Goal: Task Accomplishment & Management: Use online tool/utility

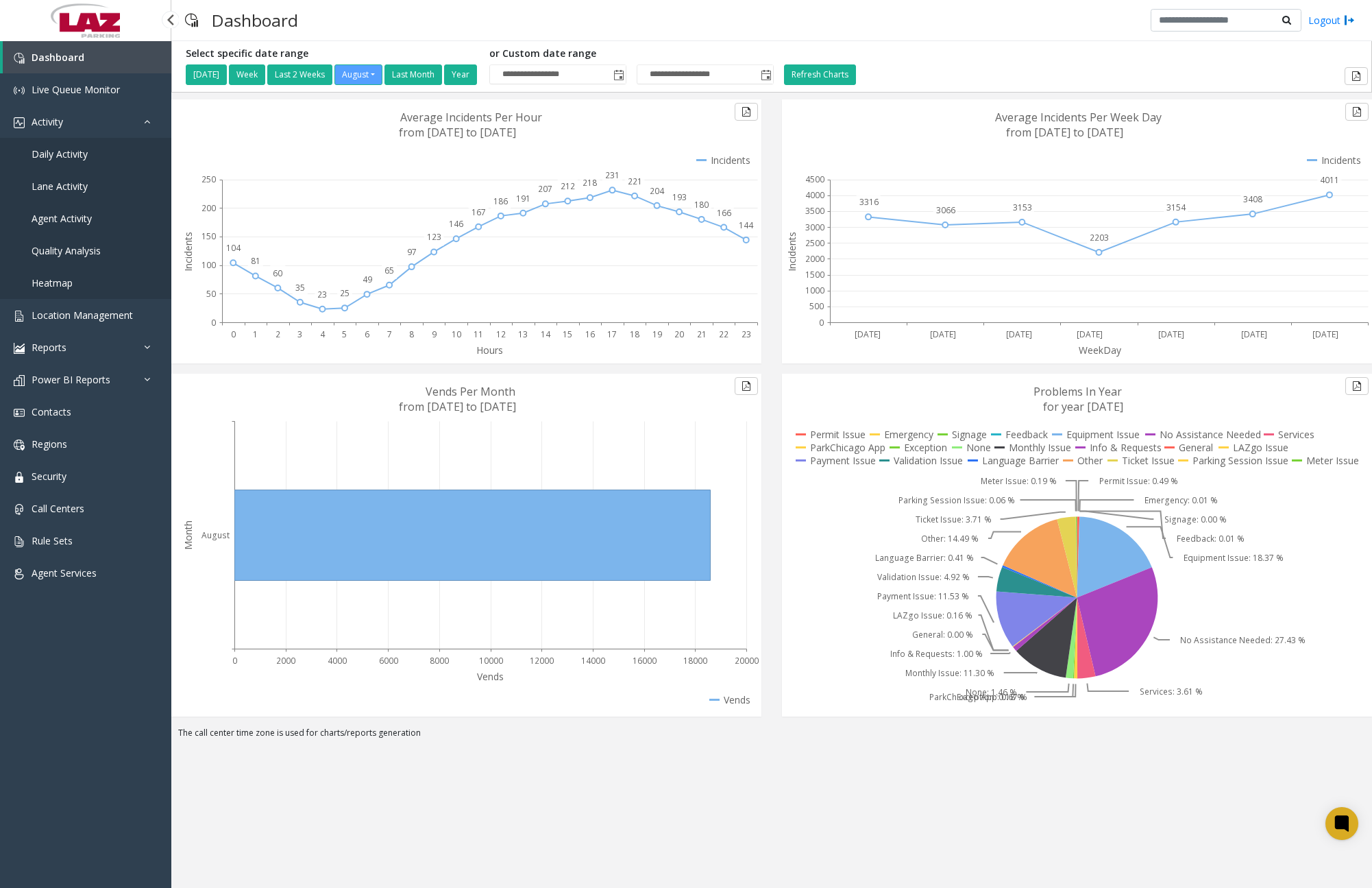
click at [99, 157] on link "Daily Activity" at bounding box center [85, 154] width 171 height 32
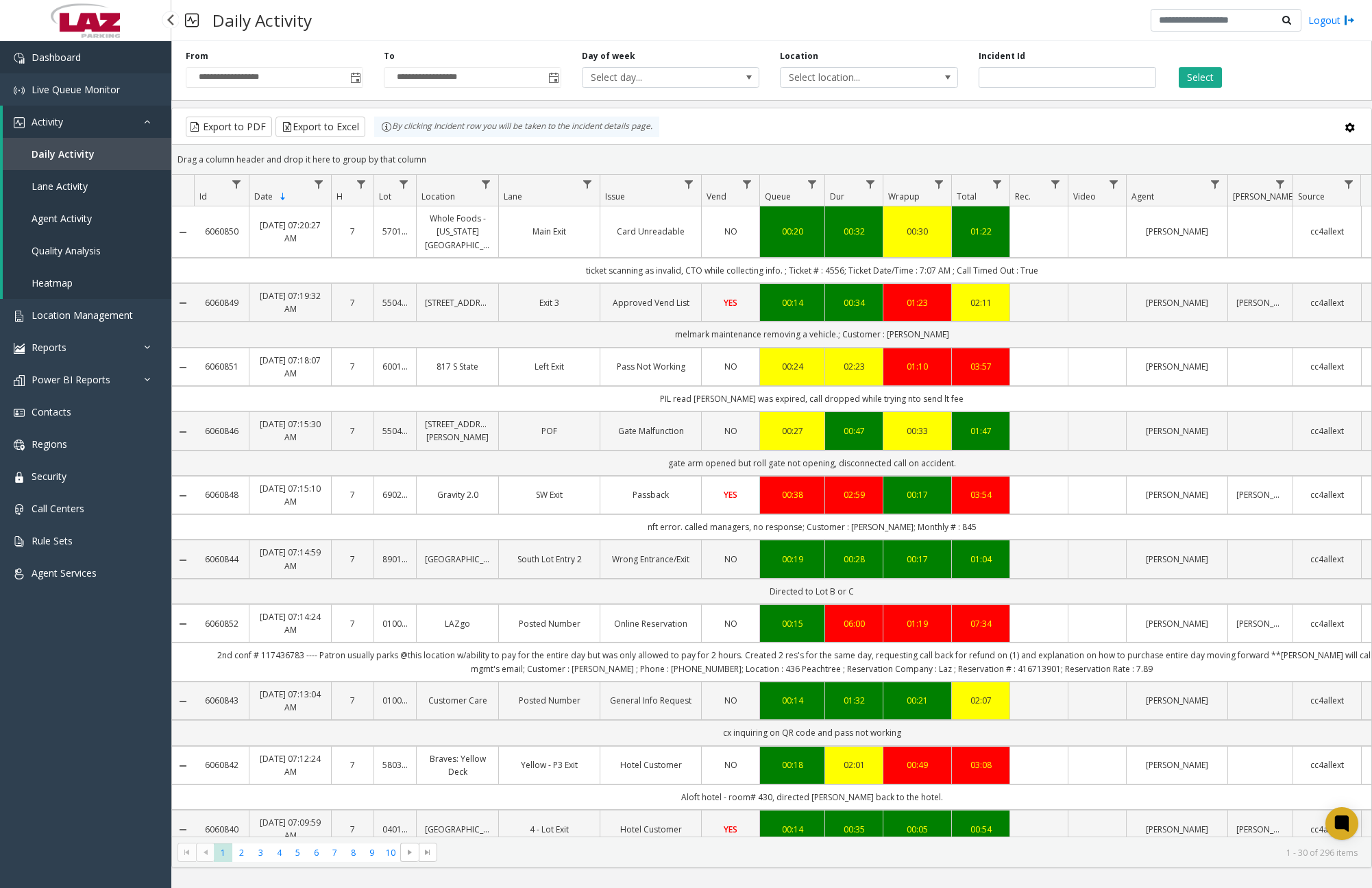
click at [94, 53] on link "Dashboard" at bounding box center [85, 57] width 171 height 32
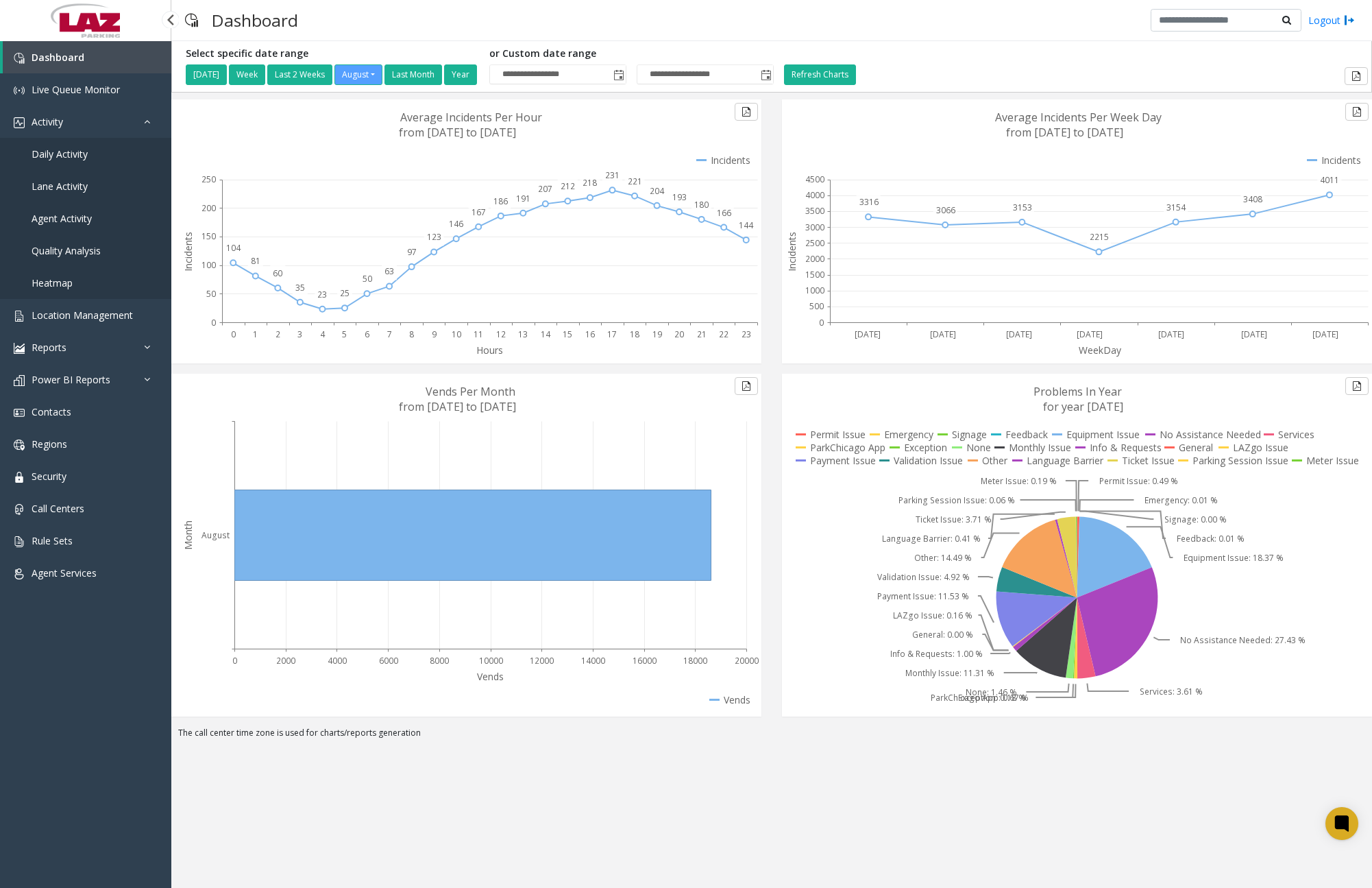
click at [70, 155] on span "Daily Activity" at bounding box center [59, 154] width 56 height 13
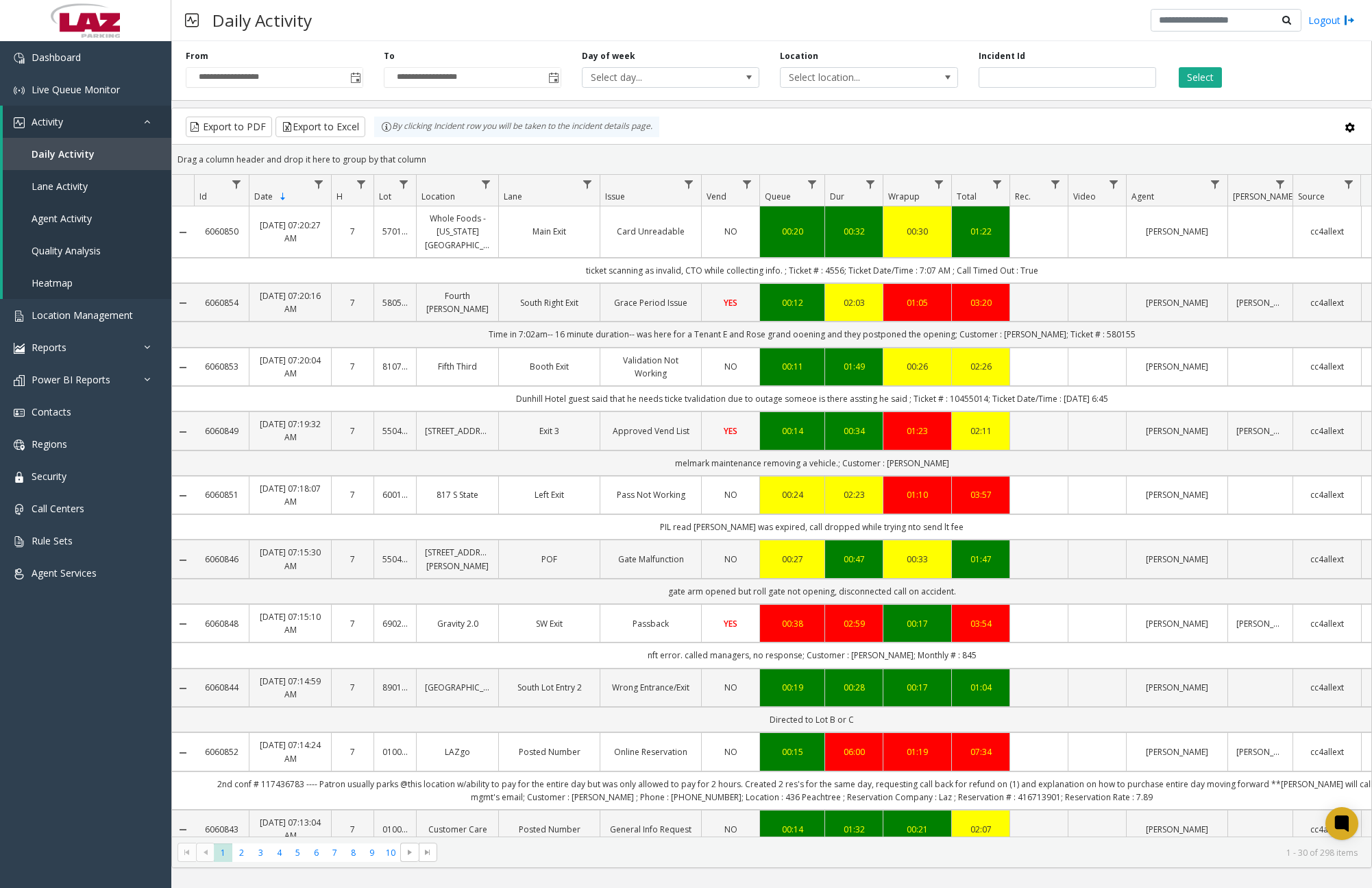
click at [1042, 423] on td "Data table" at bounding box center [1038, 430] width 58 height 38
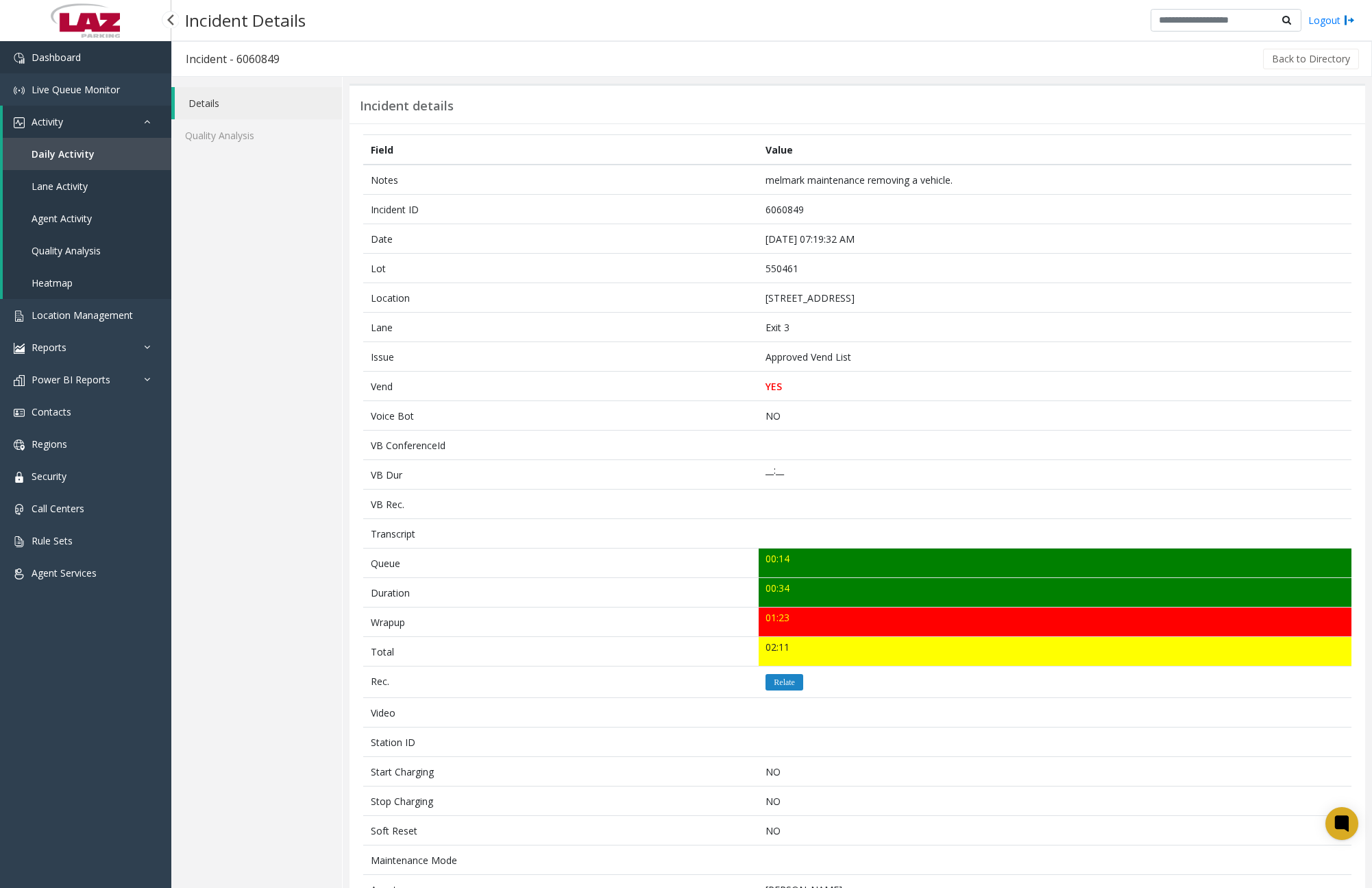
click at [91, 60] on link "Dashboard" at bounding box center [85, 57] width 171 height 32
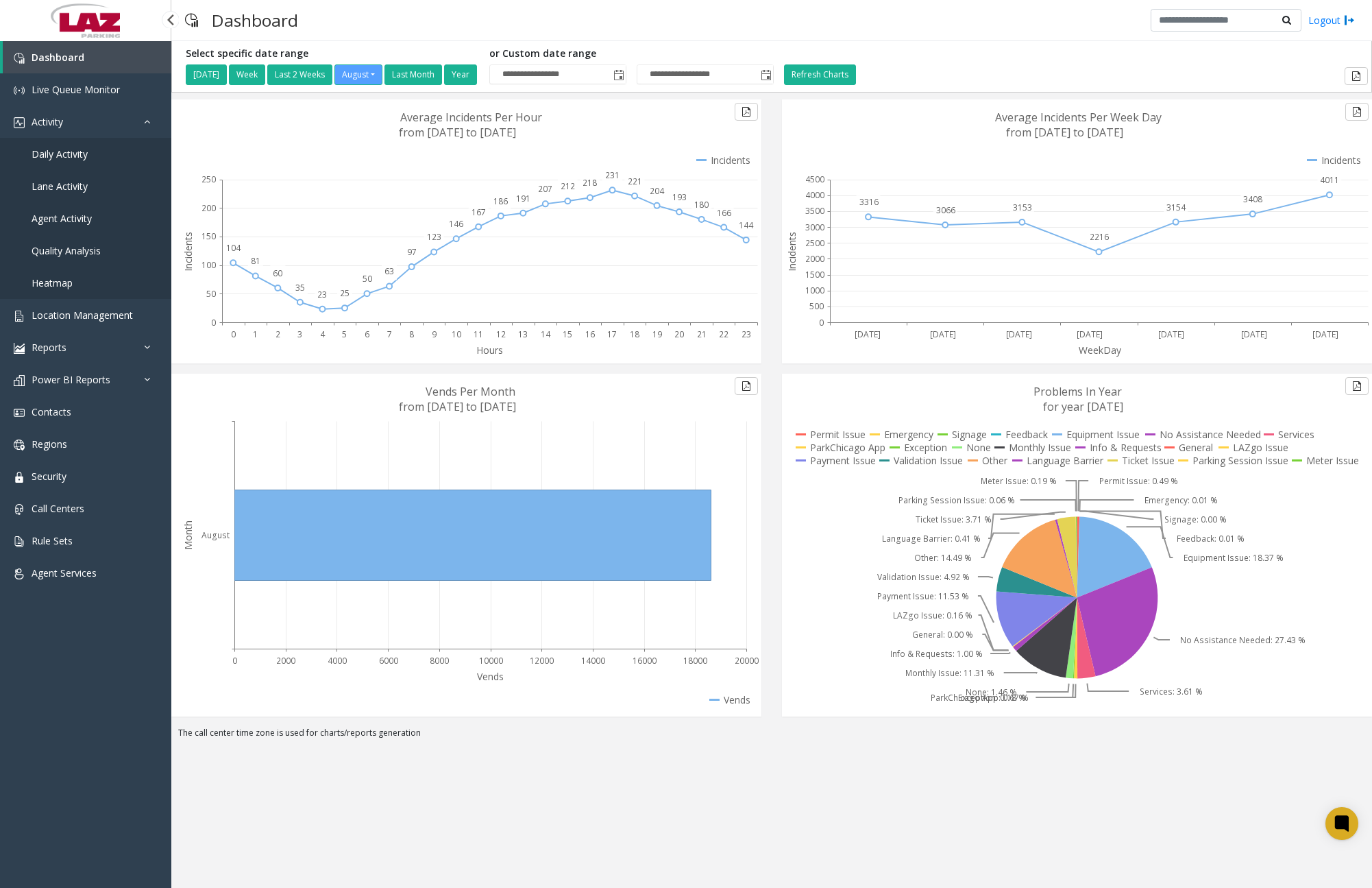
click at [76, 159] on span "Daily Activity" at bounding box center [59, 154] width 56 height 13
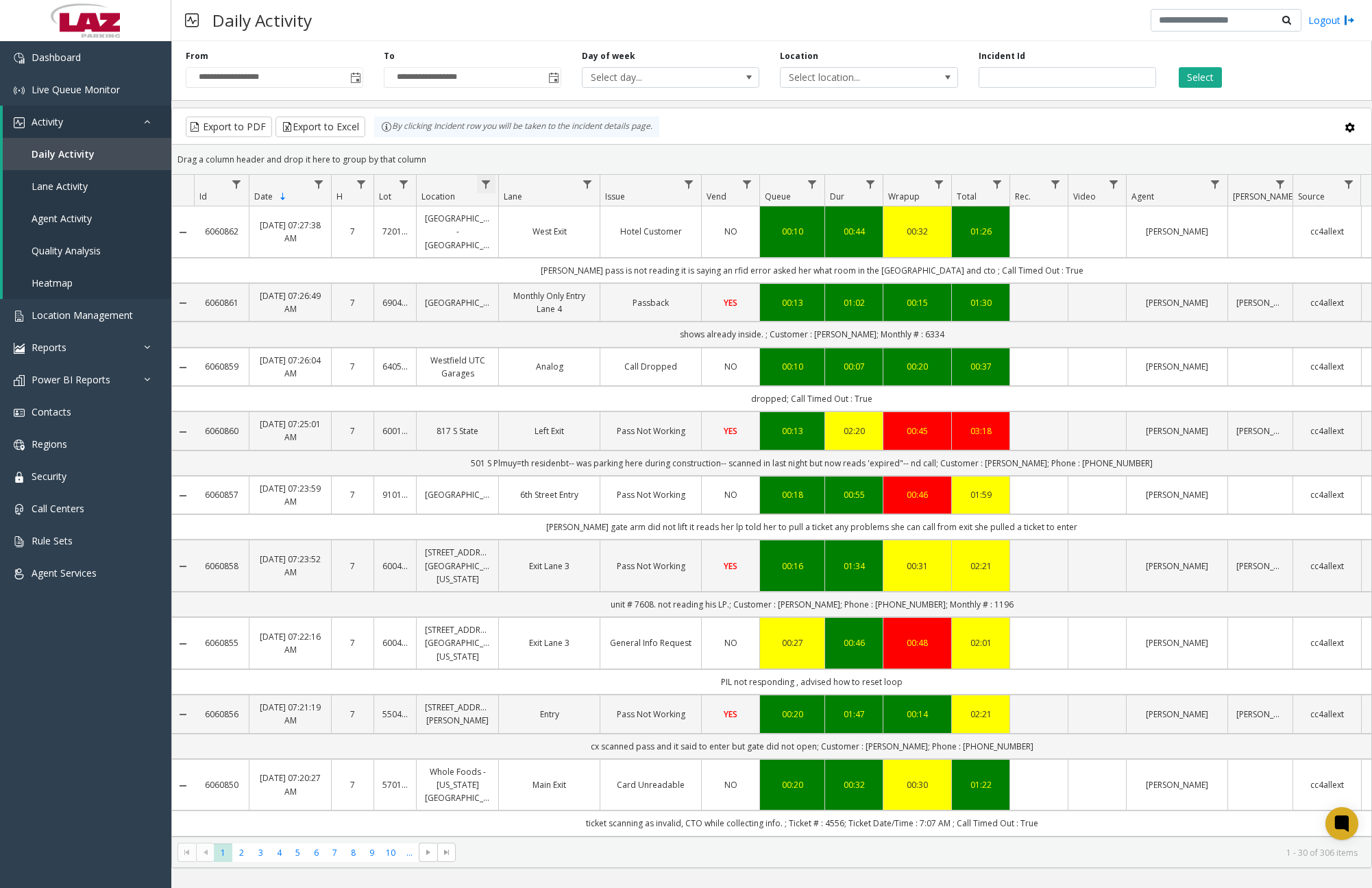
click at [487, 182] on span "Data table" at bounding box center [485, 184] width 11 height 11
click at [529, 241] on input "Location Filter" at bounding box center [546, 243] width 117 height 23
type input "******"
click at [586, 367] on button "Filter" at bounding box center [575, 371] width 56 height 30
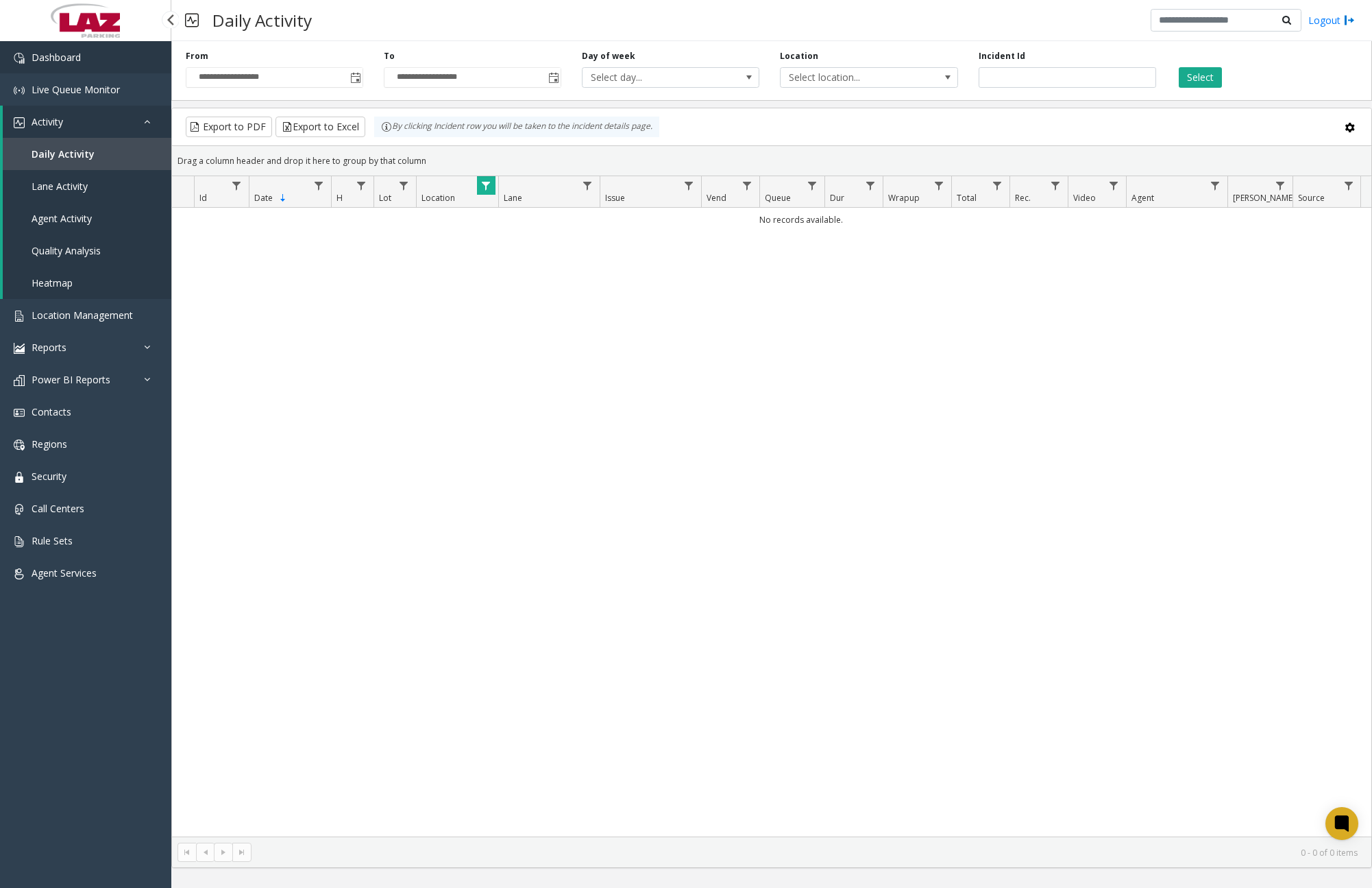
click at [109, 58] on link "Dashboard" at bounding box center [85, 57] width 171 height 32
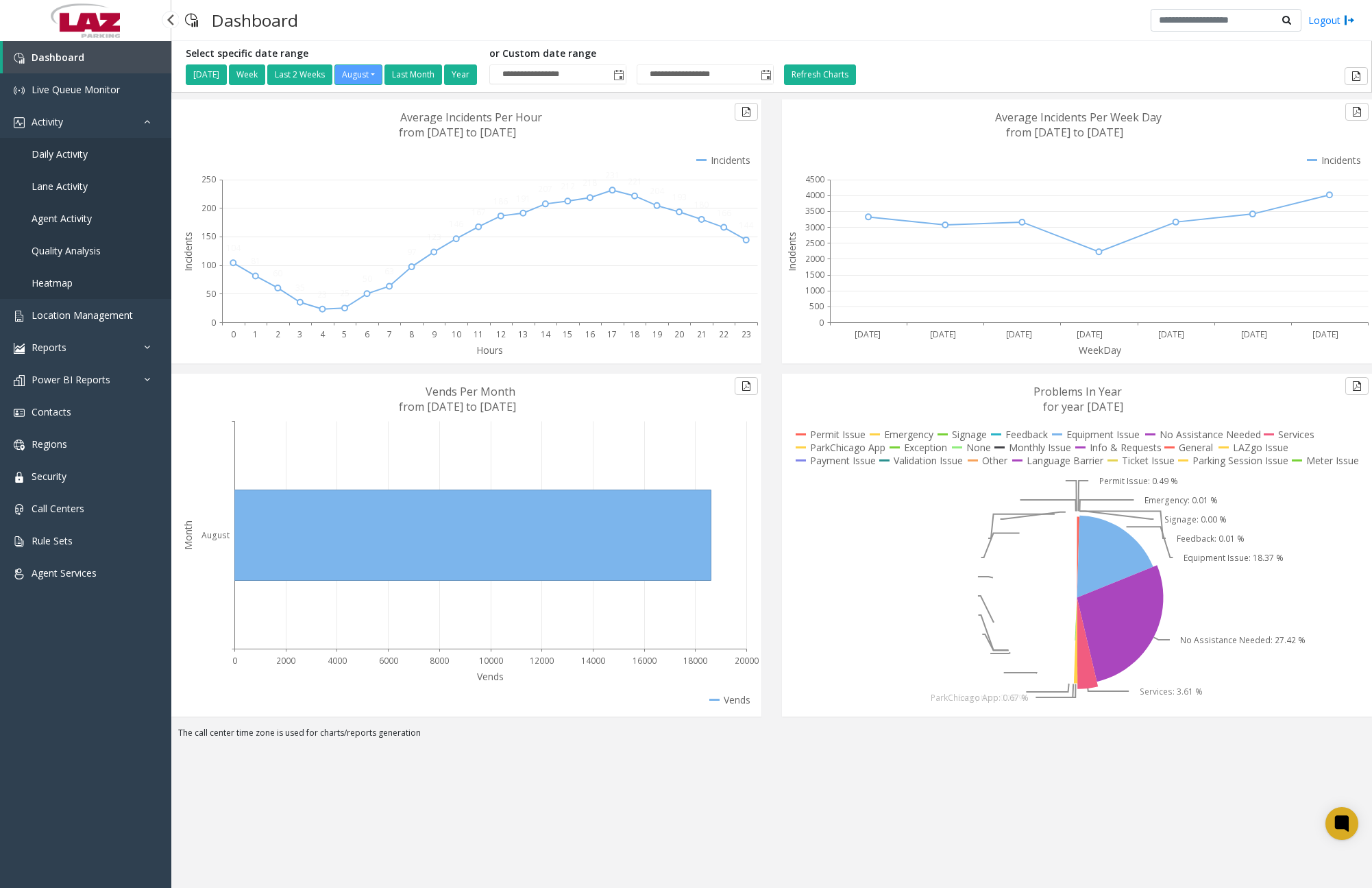
click at [72, 152] on span "Daily Activity" at bounding box center [59, 154] width 56 height 13
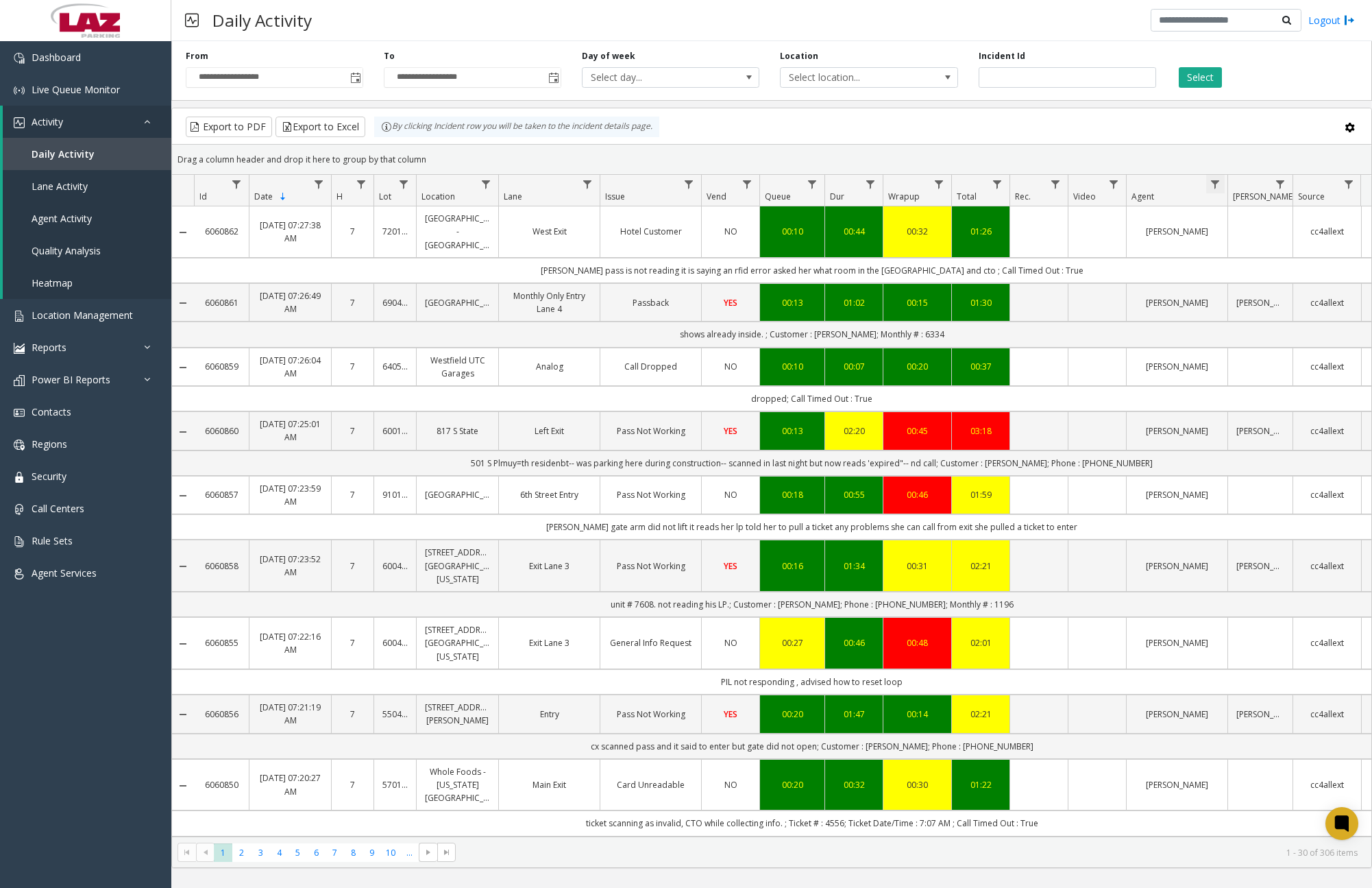
click at [1218, 181] on span "Data table" at bounding box center [1215, 184] width 11 height 11
click at [1238, 244] on input "Agent Filter" at bounding box center [1275, 243] width 117 height 23
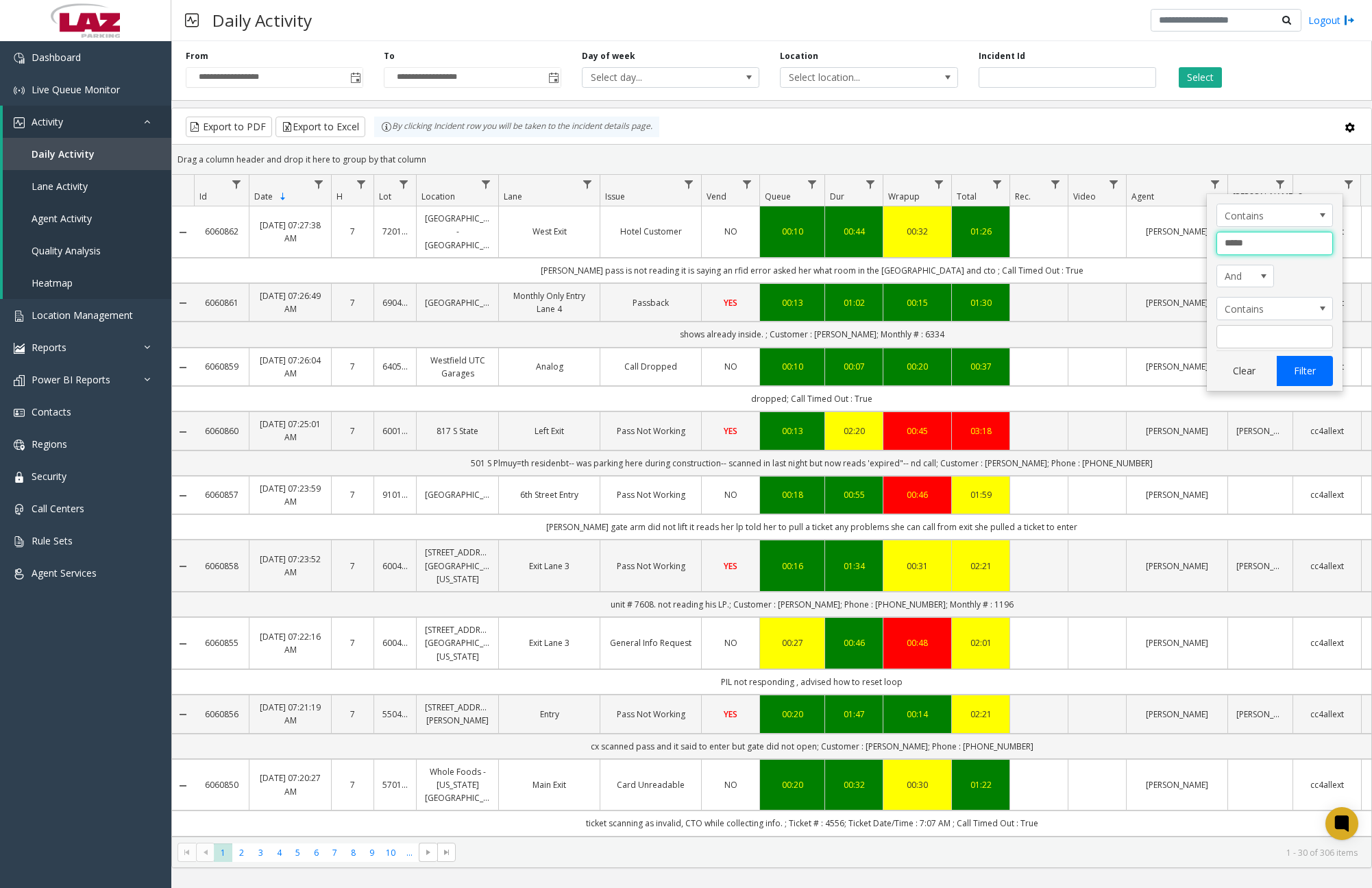
type input "*****"
click at [1314, 371] on button "Filter" at bounding box center [1304, 371] width 56 height 30
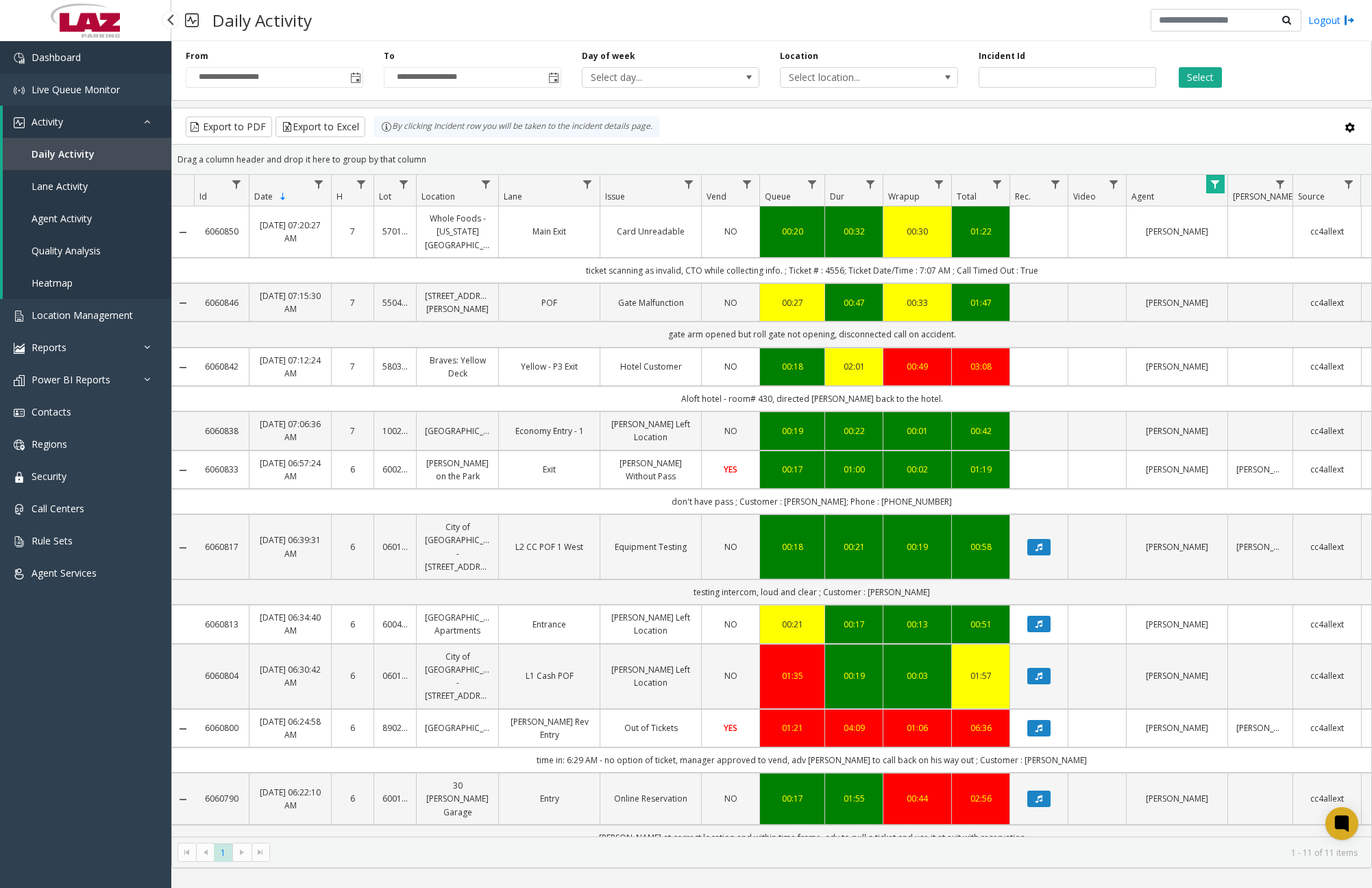
click at [118, 63] on link "Dashboard" at bounding box center [85, 57] width 171 height 32
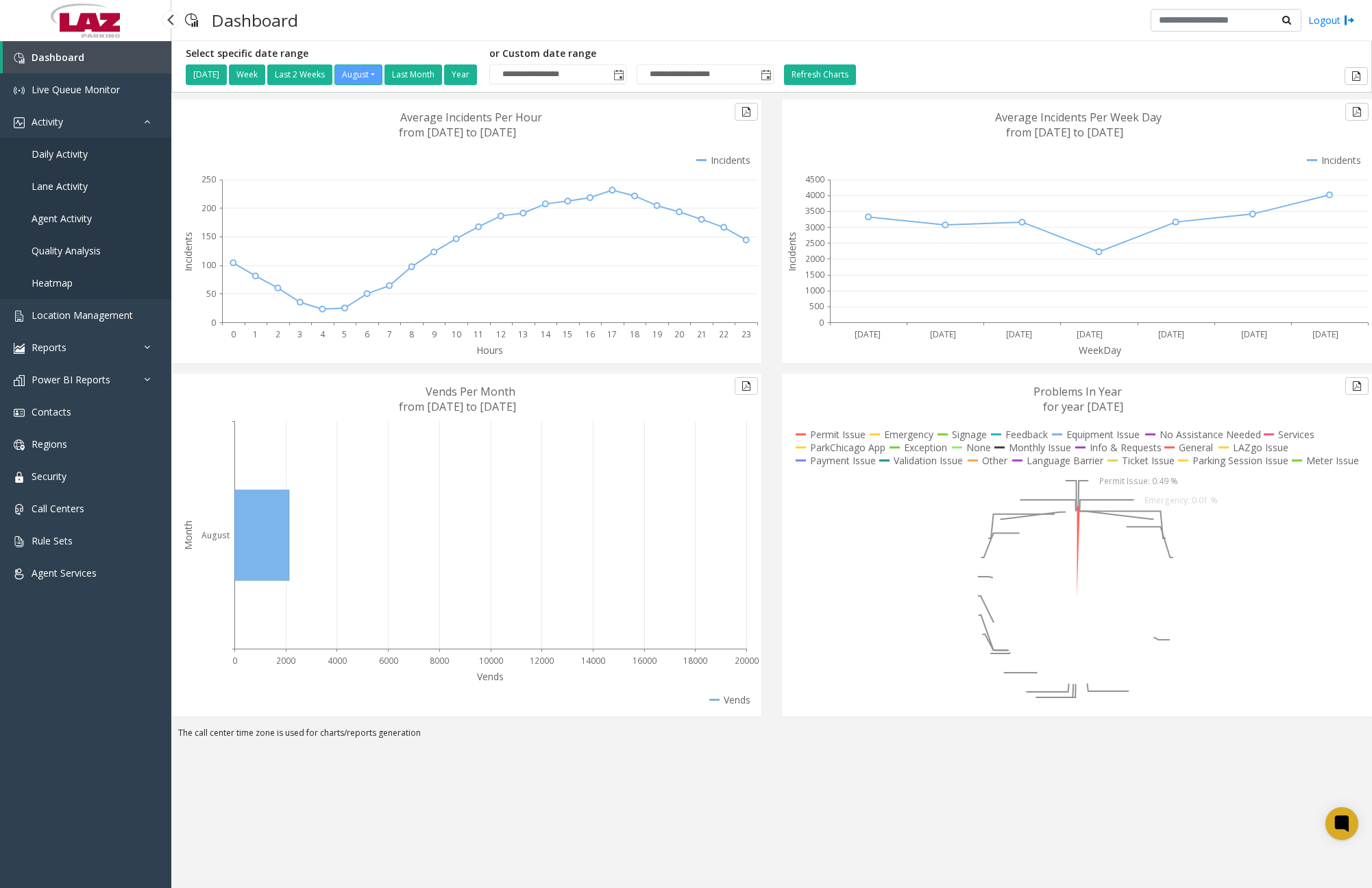
click at [75, 154] on span "Daily Activity" at bounding box center [59, 154] width 56 height 13
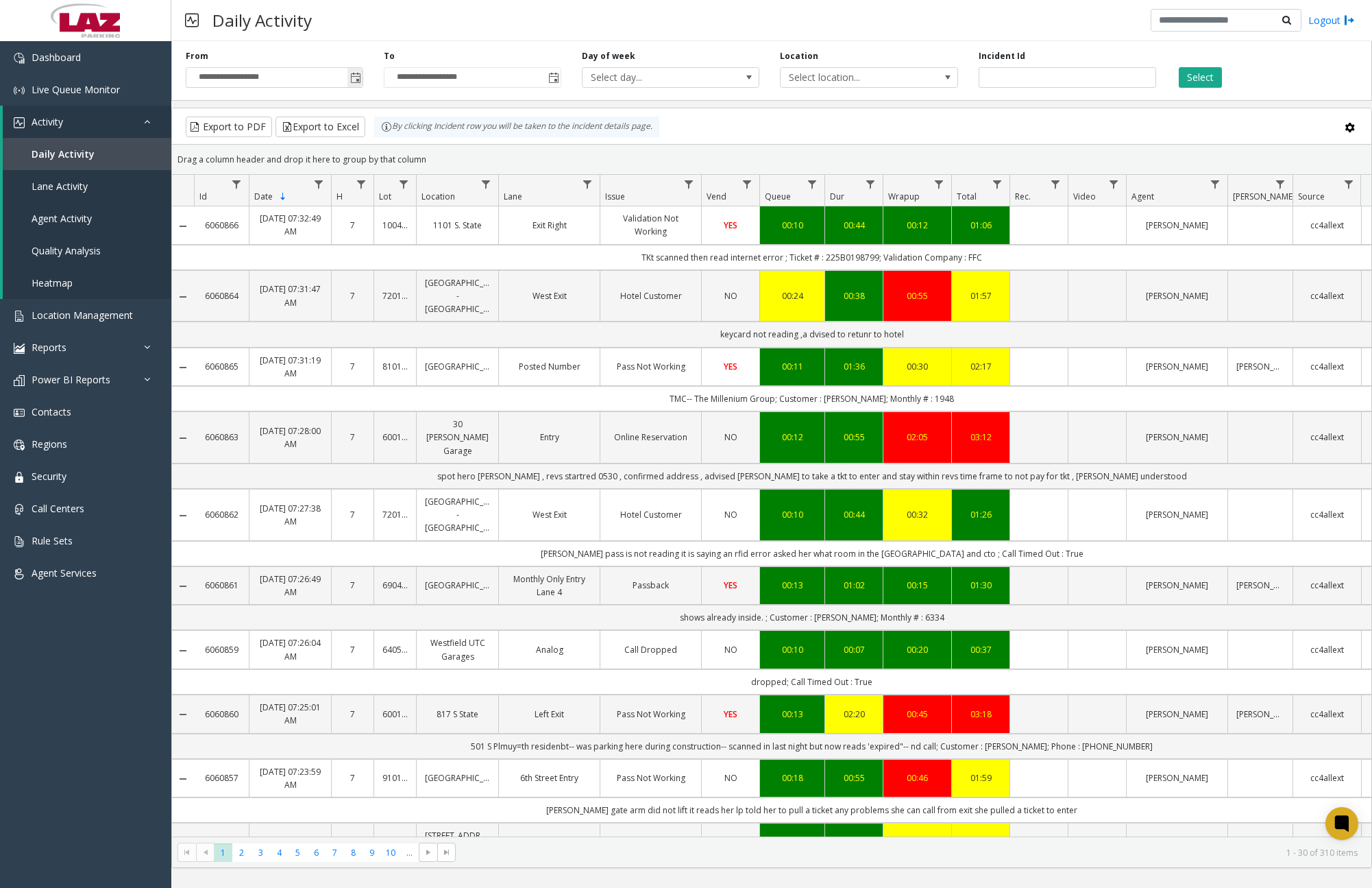
click at [361, 80] on span "Toggle popup" at bounding box center [355, 78] width 11 height 11
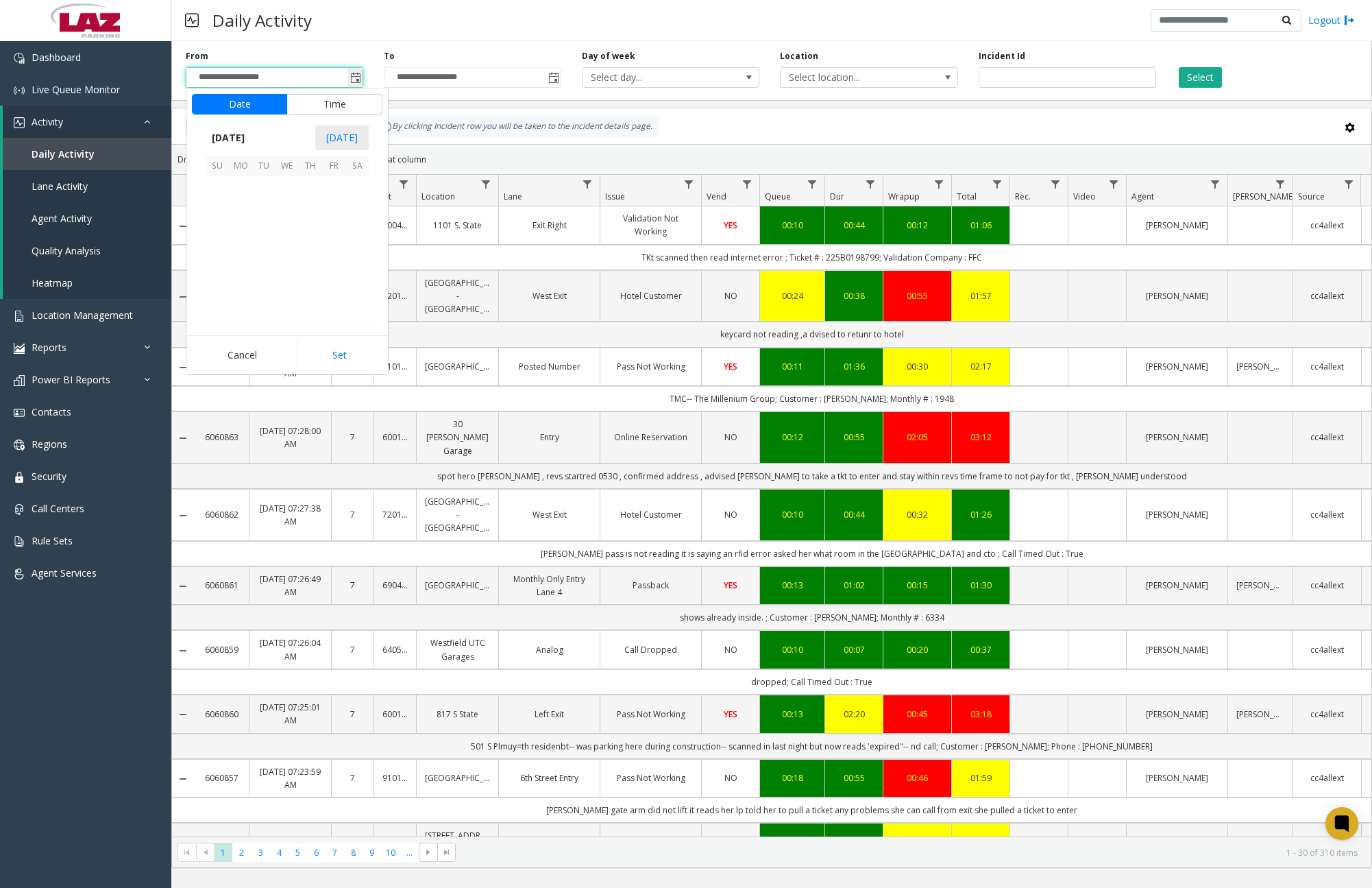
scroll to position [245893, 0]
click at [270, 258] on span "19" at bounding box center [264, 258] width 23 height 23
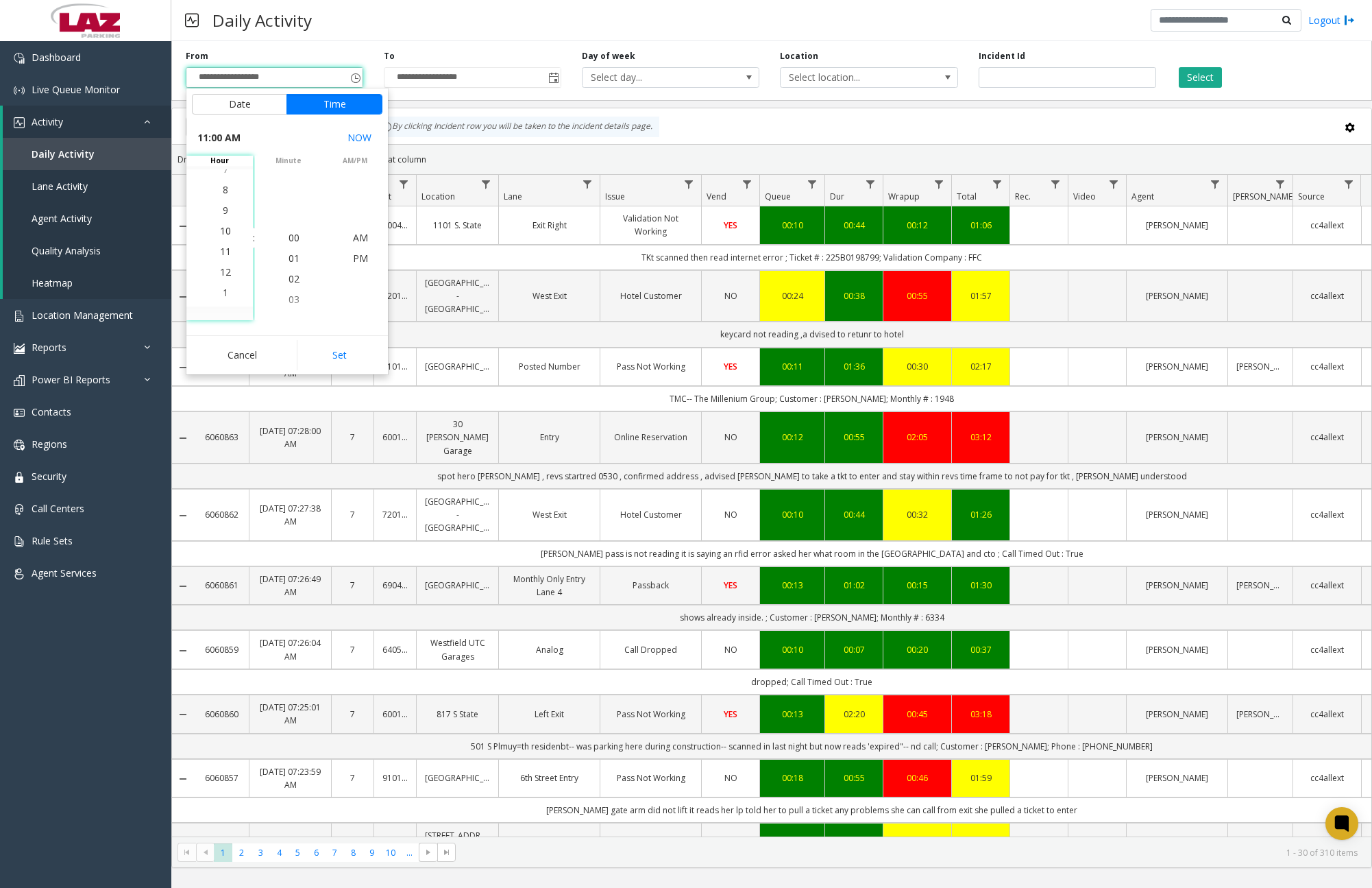
scroll to position [226, 0]
click at [220, 236] on span "11" at bounding box center [225, 238] width 11 height 13
click at [289, 237] on span "00" at bounding box center [294, 238] width 11 height 13
click at [353, 258] on span "PM" at bounding box center [360, 258] width 15 height 13
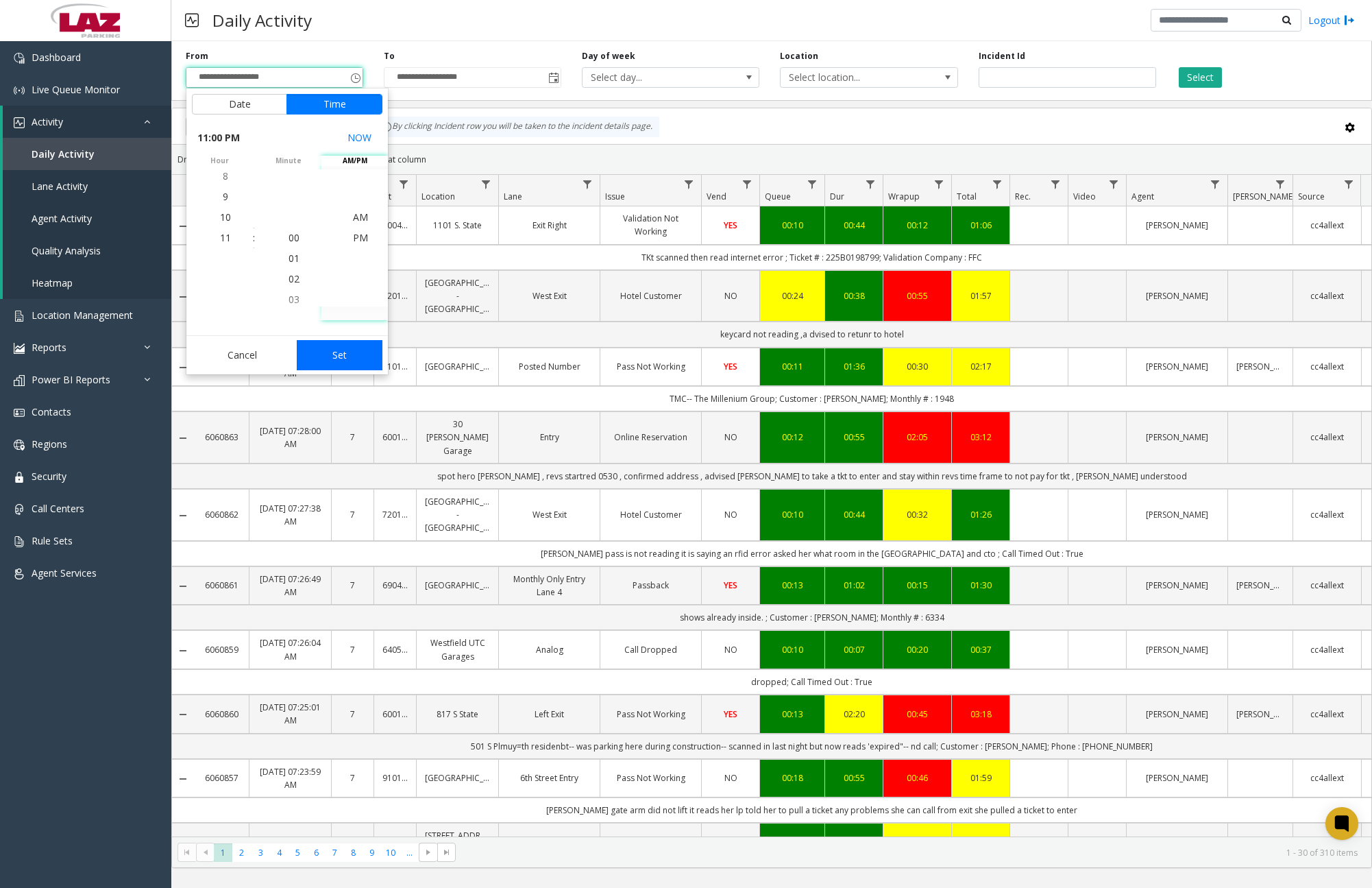
click at [337, 345] on button "Set" at bounding box center [339, 355] width 86 height 30
type input "**********"
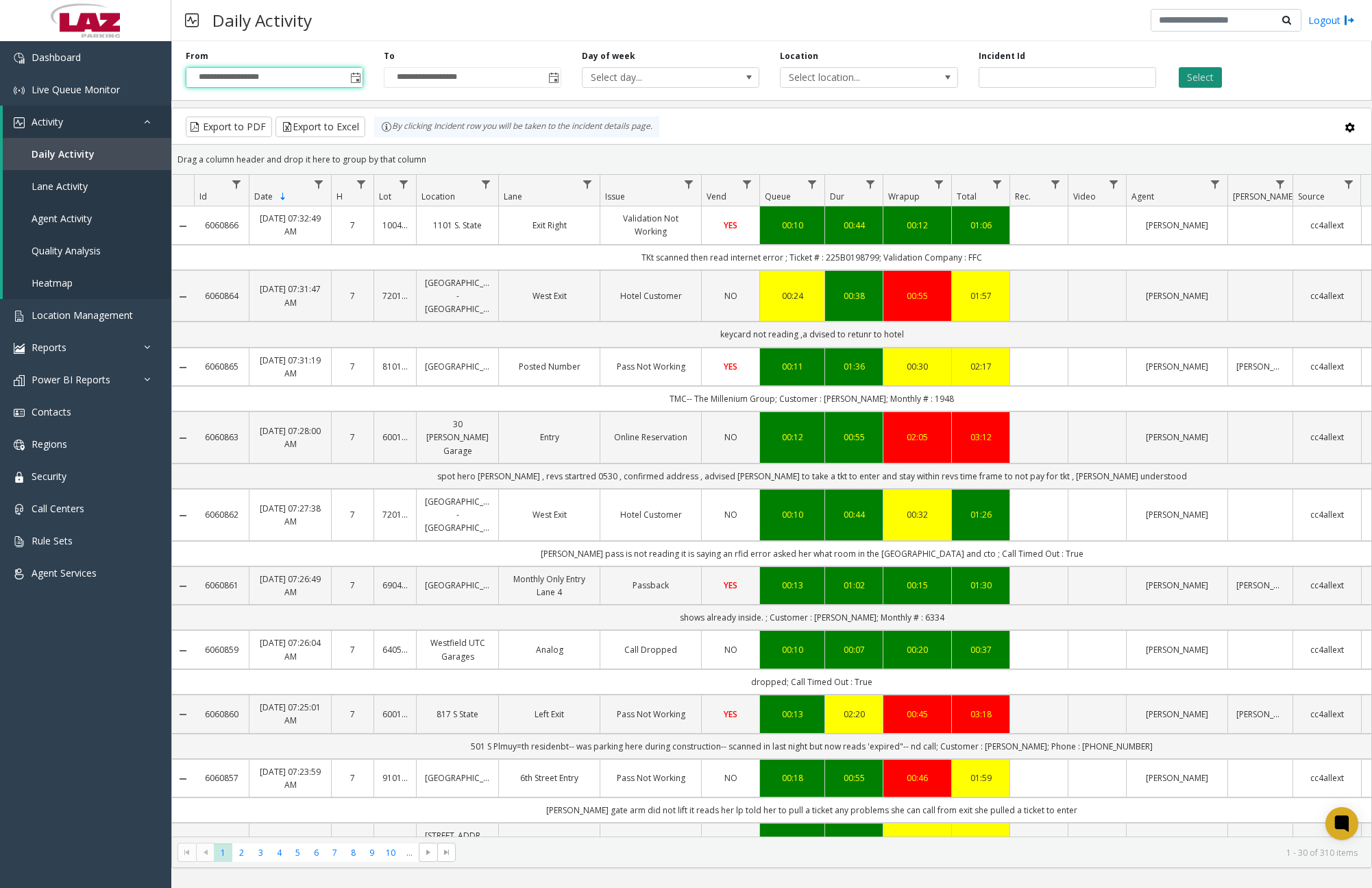
click at [1198, 80] on button "Select" at bounding box center [1200, 77] width 43 height 21
click at [554, 78] on span "Toggle popup" at bounding box center [553, 78] width 11 height 11
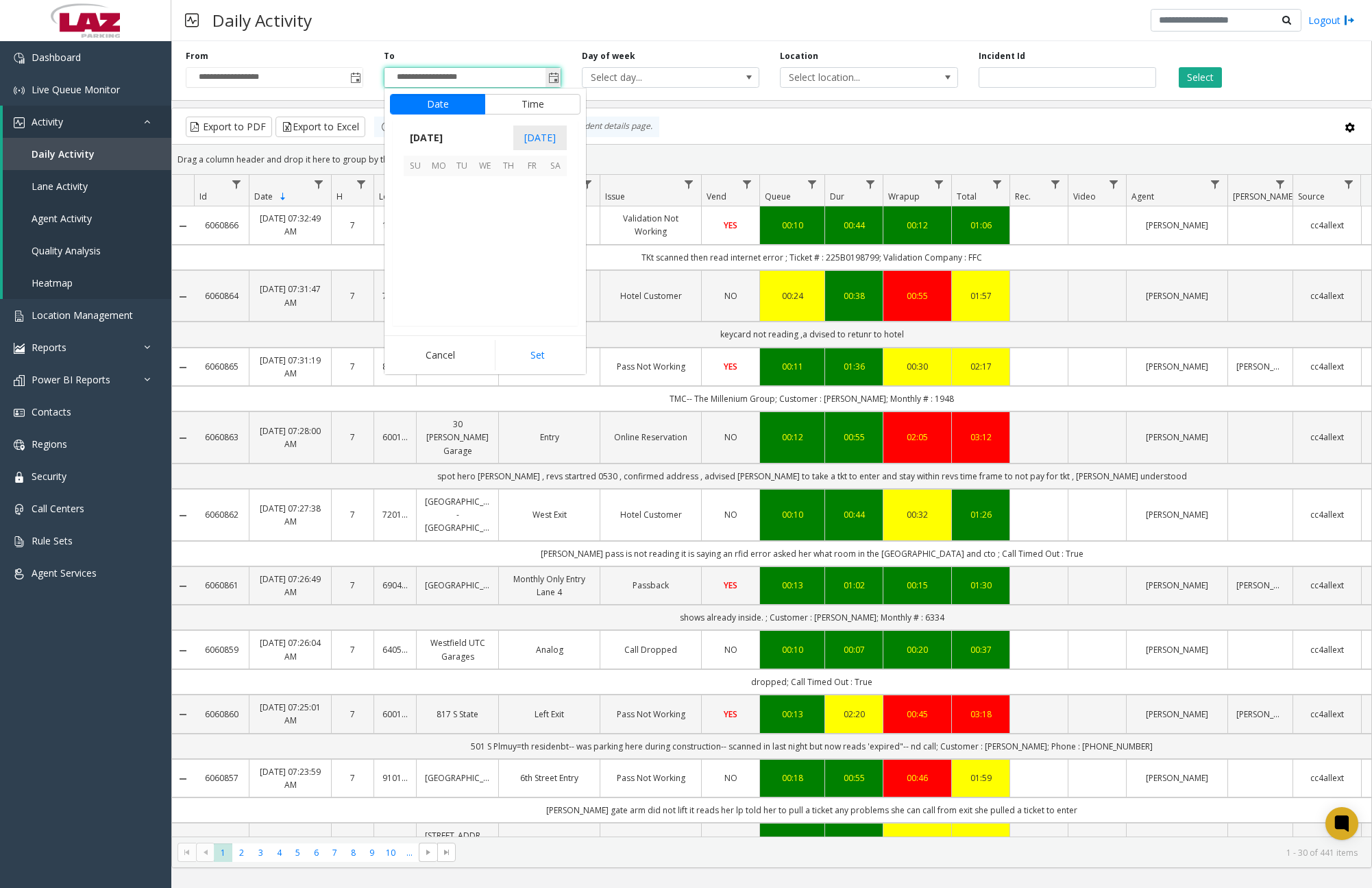
scroll to position [21, 0]
click at [489, 255] on span "20" at bounding box center [485, 258] width 23 height 23
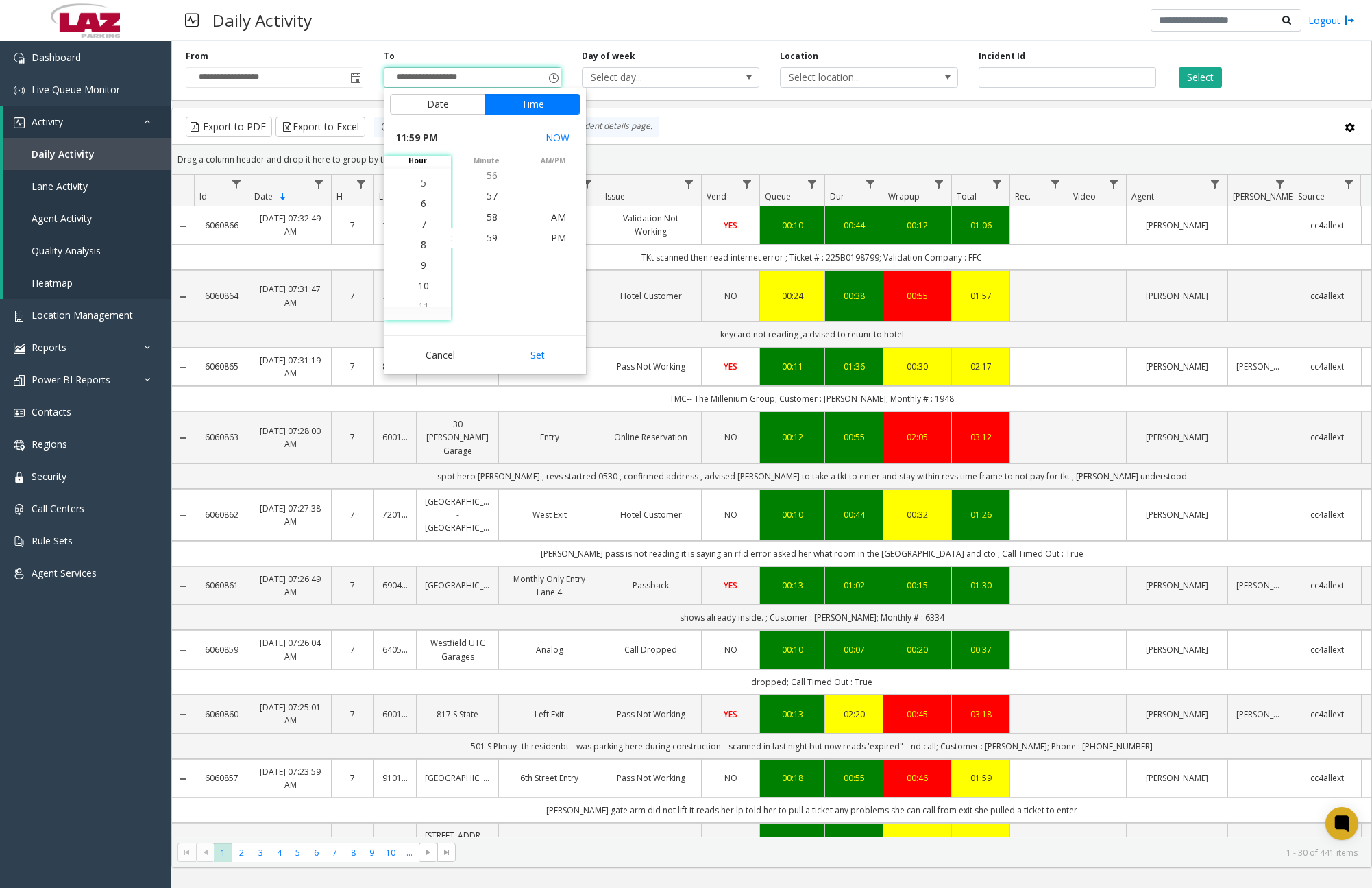
scroll to position [391, 0]
click at [421, 236] on span "7" at bounding box center [424, 238] width 6 height 13
click at [489, 217] on span "30" at bounding box center [491, 217] width 11 height 13
click at [551, 216] on span "AM" at bounding box center [558, 217] width 15 height 13
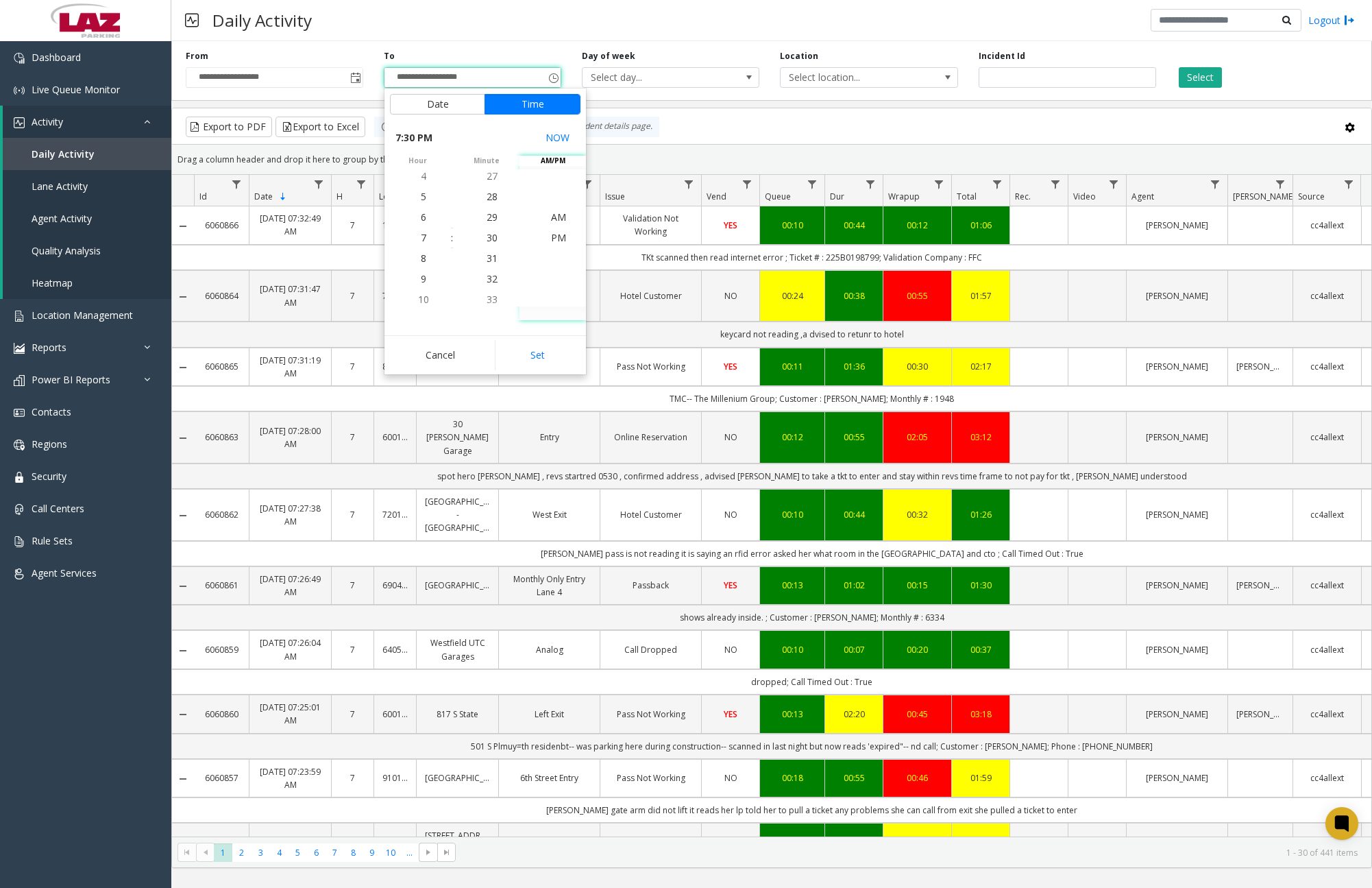
scroll to position [0, 0]
click at [542, 345] on button "Set" at bounding box center [538, 355] width 86 height 30
type input "**********"
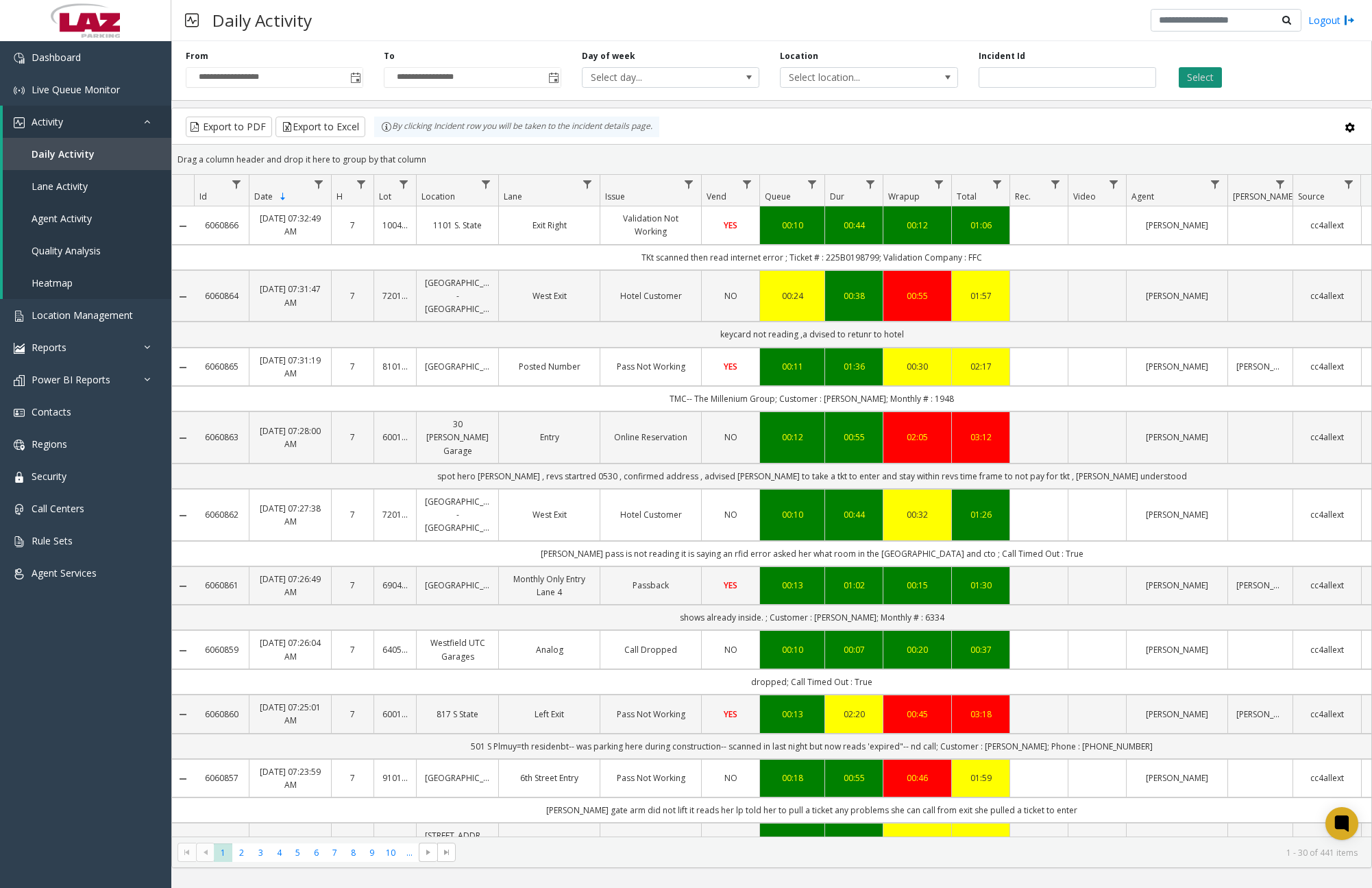
click at [1210, 78] on button "Select" at bounding box center [1200, 77] width 43 height 21
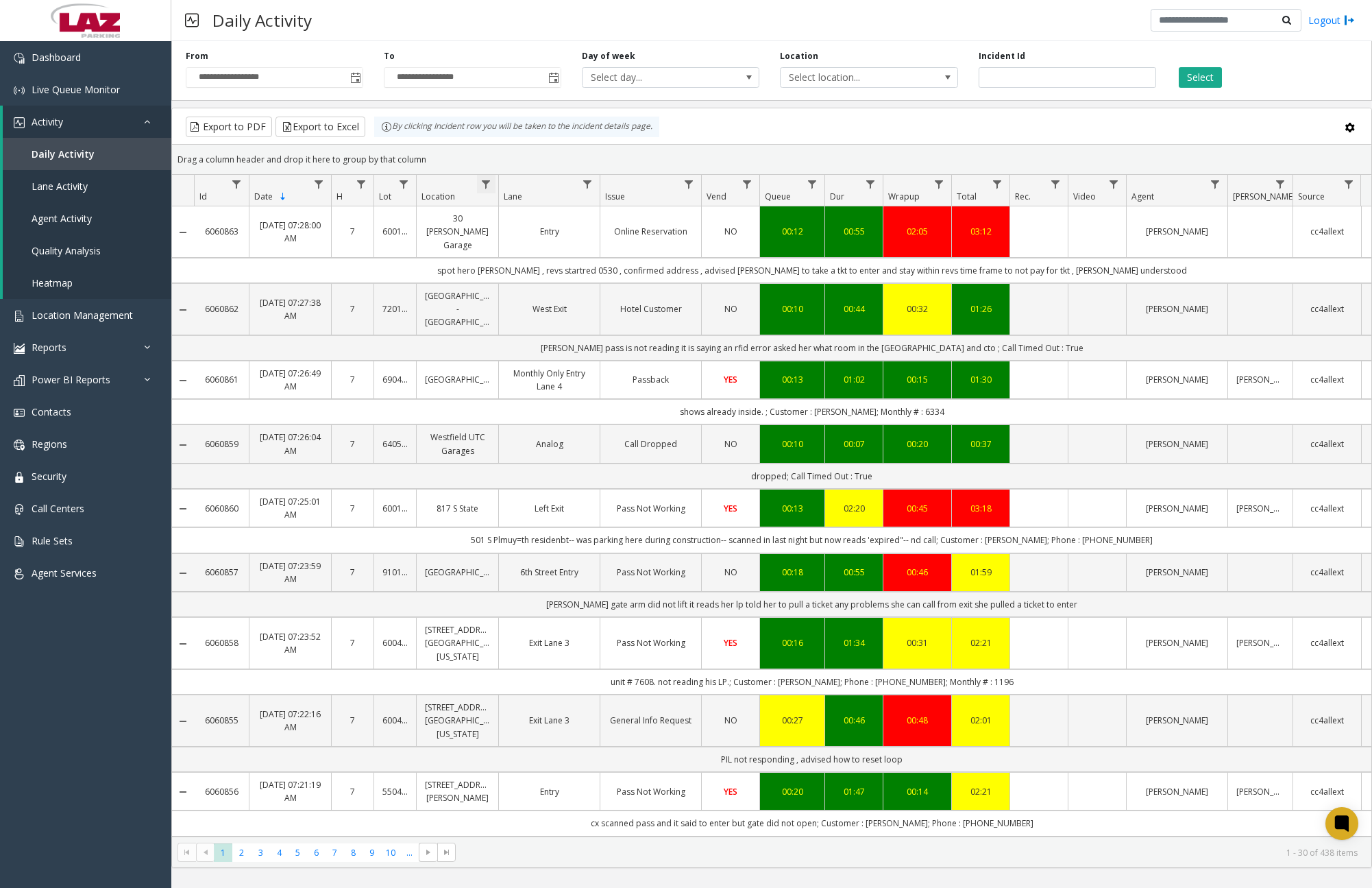
click at [489, 182] on span "Data table" at bounding box center [485, 184] width 11 height 11
click at [541, 239] on input "Location Filter" at bounding box center [546, 243] width 117 height 23
type input "******"
click at [575, 363] on button "Filter" at bounding box center [575, 371] width 56 height 30
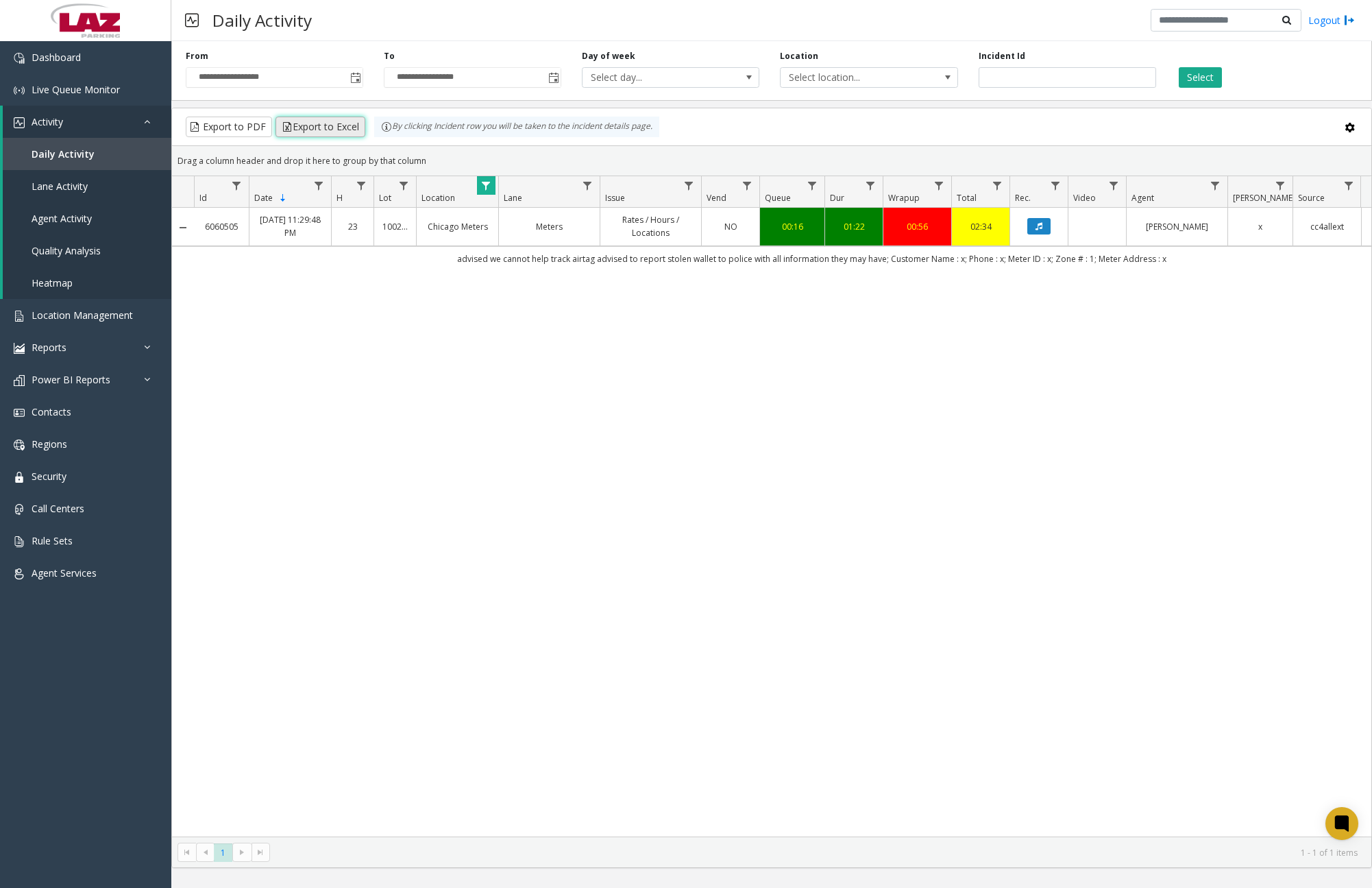
click at [337, 125] on button "Export to Excel" at bounding box center [320, 127] width 90 height 21
